Goal: Complete application form

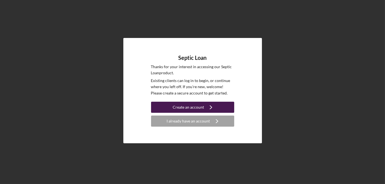
click at [183, 106] on div "Create an account" at bounding box center [188, 107] width 31 height 11
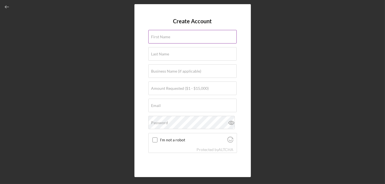
click at [170, 37] on label "First Name" at bounding box center [160, 37] width 19 height 4
click at [170, 37] on input "First Name" at bounding box center [192, 36] width 88 height 13
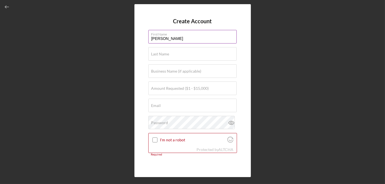
type input "[PERSON_NAME]"
type input "N8095"
type input "[EMAIL_ADDRESS][DOMAIN_NAME]"
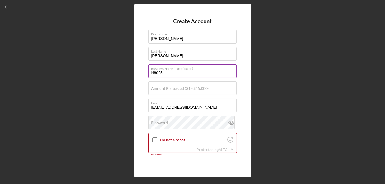
click at [209, 74] on input "N8095" at bounding box center [192, 70] width 88 height 13
type input "N"
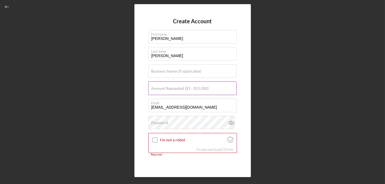
click at [179, 91] on label "Amount Requested ($1 - $15,000)" at bounding box center [180, 88] width 58 height 4
click at [179, 91] on input "Amount Requested ($1 - $15,000)" at bounding box center [192, 88] width 88 height 13
type input "$7,500"
click at [276, 90] on div "Create Account First Name [PERSON_NAME] Last Name [PERSON_NAME] Business Name (…" at bounding box center [193, 90] width 380 height 181
click at [155, 138] on input "I'm not a robot" at bounding box center [155, 140] width 5 height 5
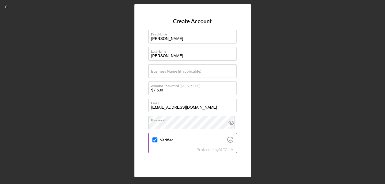
click at [227, 141] on icon "Visit Altcha.org" at bounding box center [230, 140] width 6 height 6
click at [306, 144] on div "Create Account First Name [PERSON_NAME] Last Name [PERSON_NAME] Business Name (…" at bounding box center [193, 90] width 380 height 181
click at [230, 122] on icon at bounding box center [231, 123] width 2 height 2
click at [230, 122] on line at bounding box center [231, 123] width 5 height 5
click at [230, 140] on icon "Visit Altcha.org" at bounding box center [230, 141] width 3 height 2
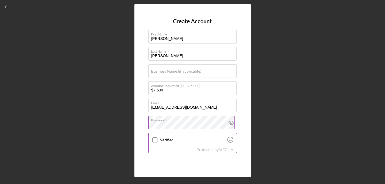
checkbox input "true"
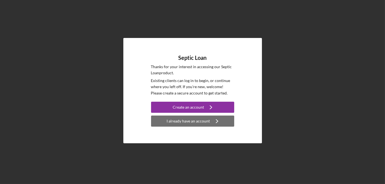
click at [186, 123] on div "I already have an account" at bounding box center [188, 121] width 43 height 11
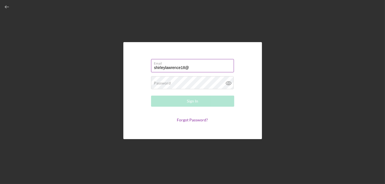
type input "[EMAIL_ADDRESS][DOMAIN_NAME]"
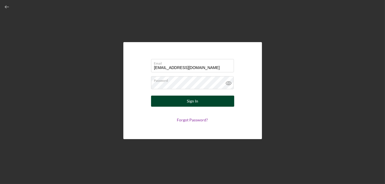
click at [186, 102] on button "Sign In" at bounding box center [192, 101] width 83 height 11
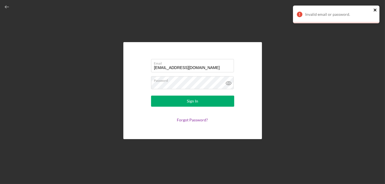
click at [375, 10] on icon "close" at bounding box center [375, 10] width 3 height 3
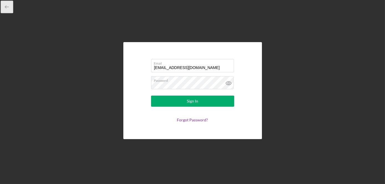
click at [2, 9] on icon "button" at bounding box center [7, 7] width 12 height 12
